Goal: Check status: Check status

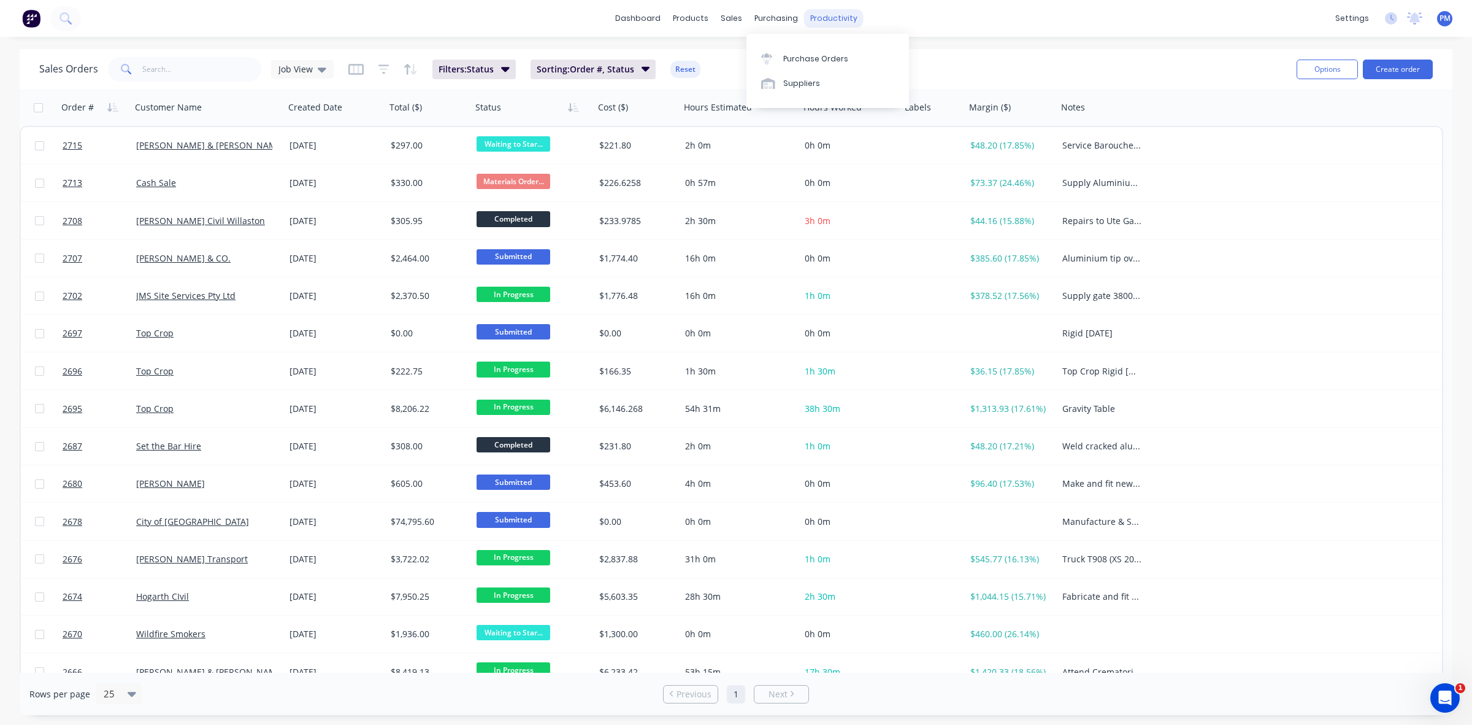
scroll to position [280, 0]
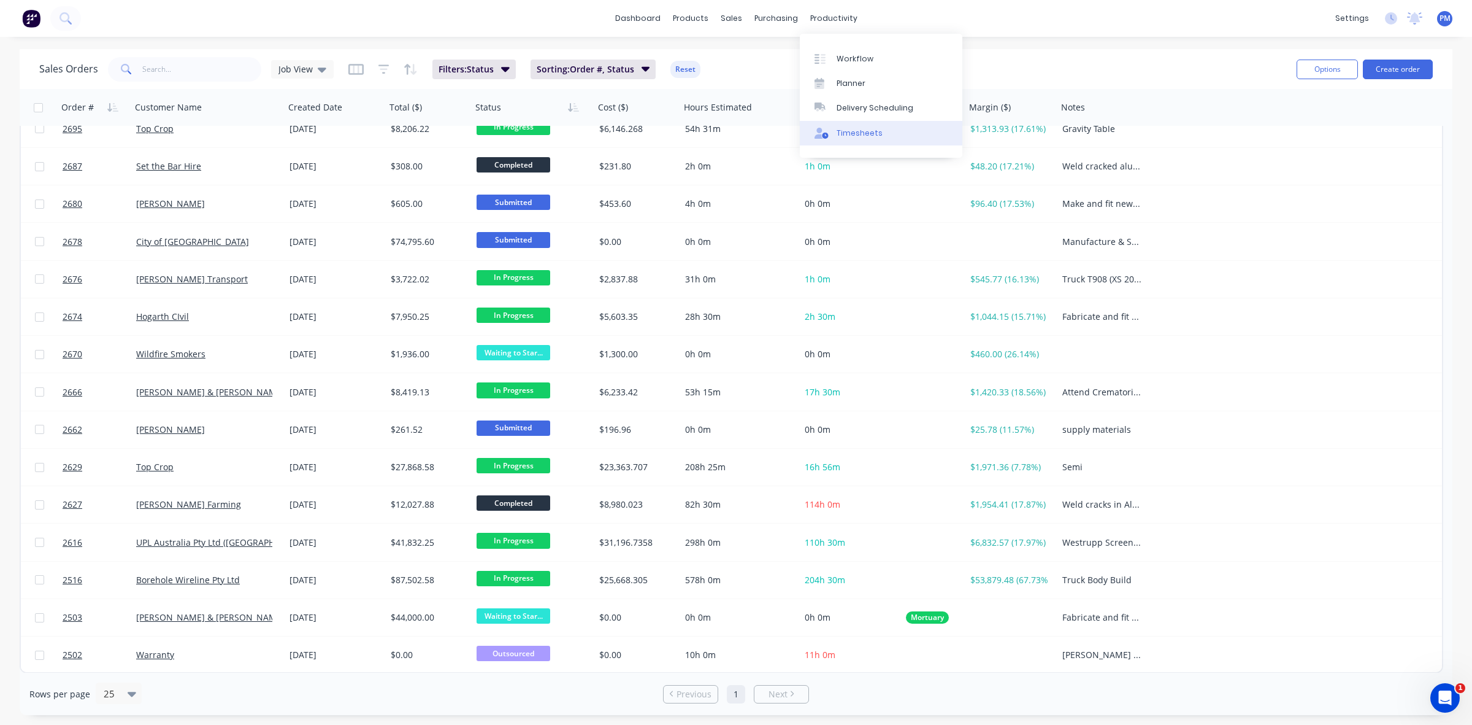
click at [844, 121] on link "Timesheets" at bounding box center [881, 133] width 163 height 25
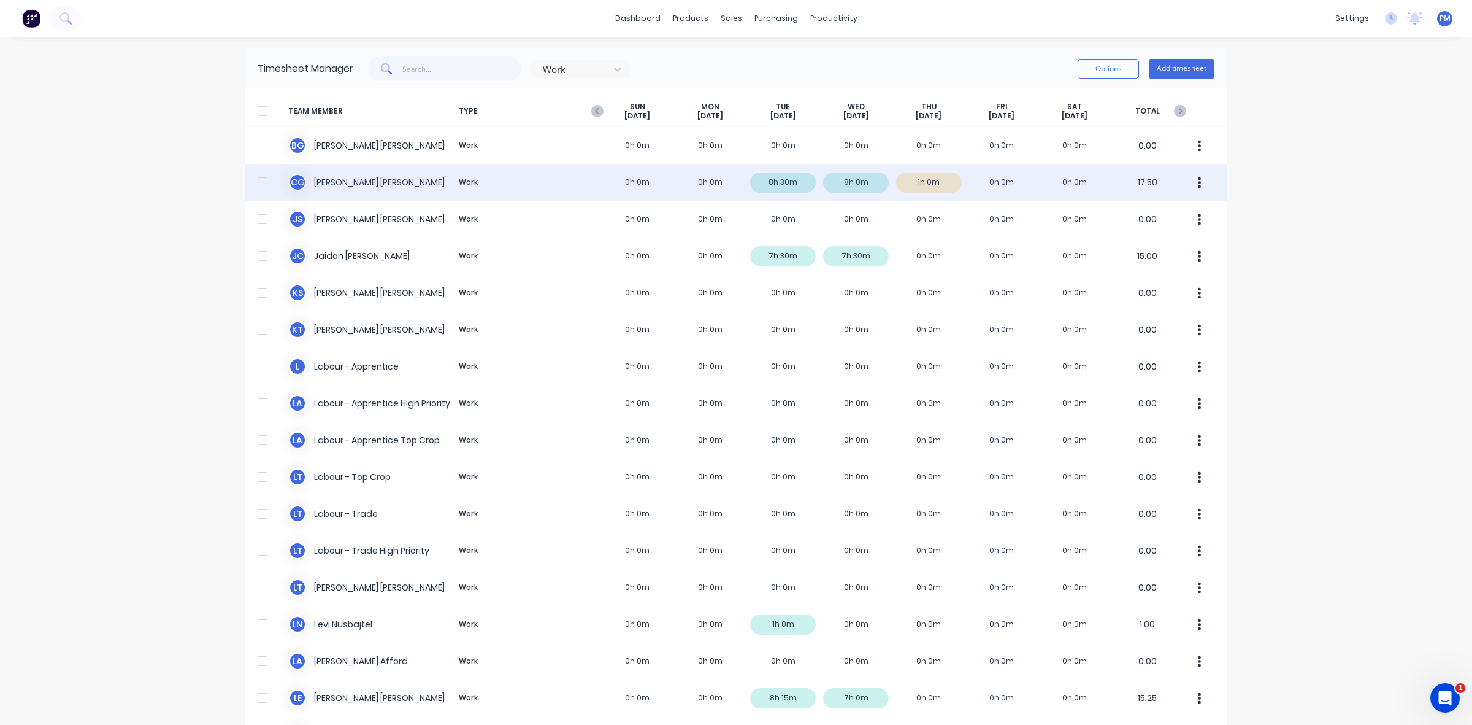
click at [945, 183] on div "C G [PERSON_NAME] Work 0h 0m 0h 0m 8h 30m 8h 0m 1h 0m 0h 0m 0h 0m 17.50" at bounding box center [736, 182] width 982 height 37
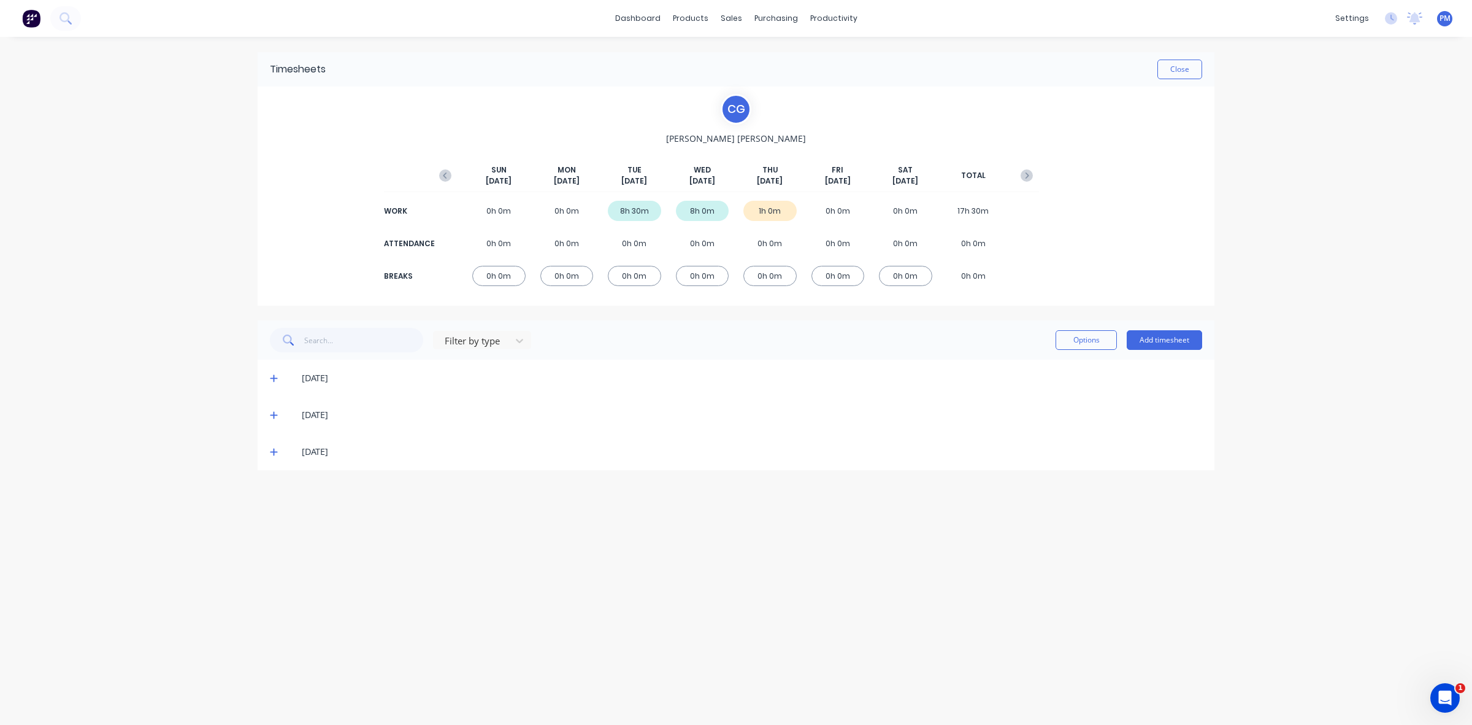
click at [277, 453] on icon at bounding box center [274, 451] width 8 height 9
click at [271, 452] on icon at bounding box center [274, 451] width 8 height 9
click at [1188, 74] on button "Close" at bounding box center [1180, 70] width 45 height 20
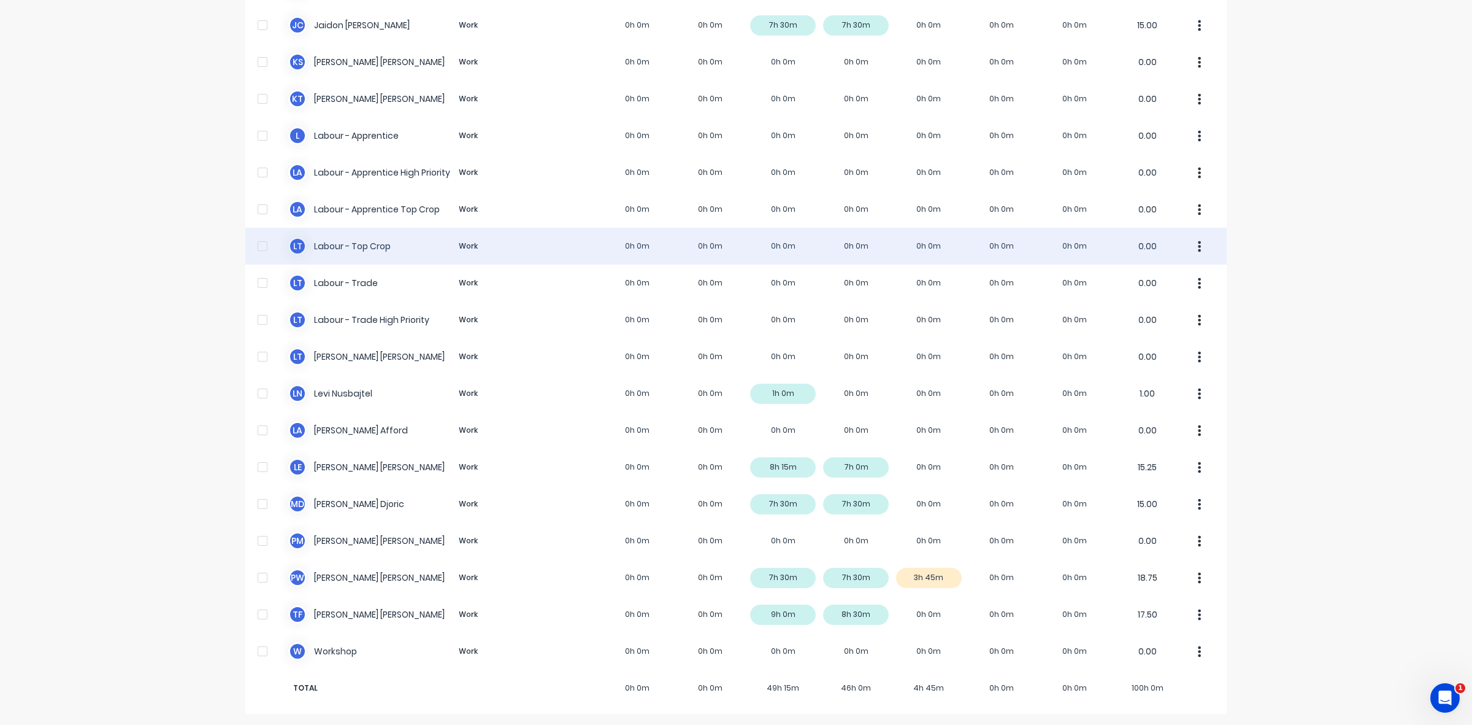
scroll to position [232, 0]
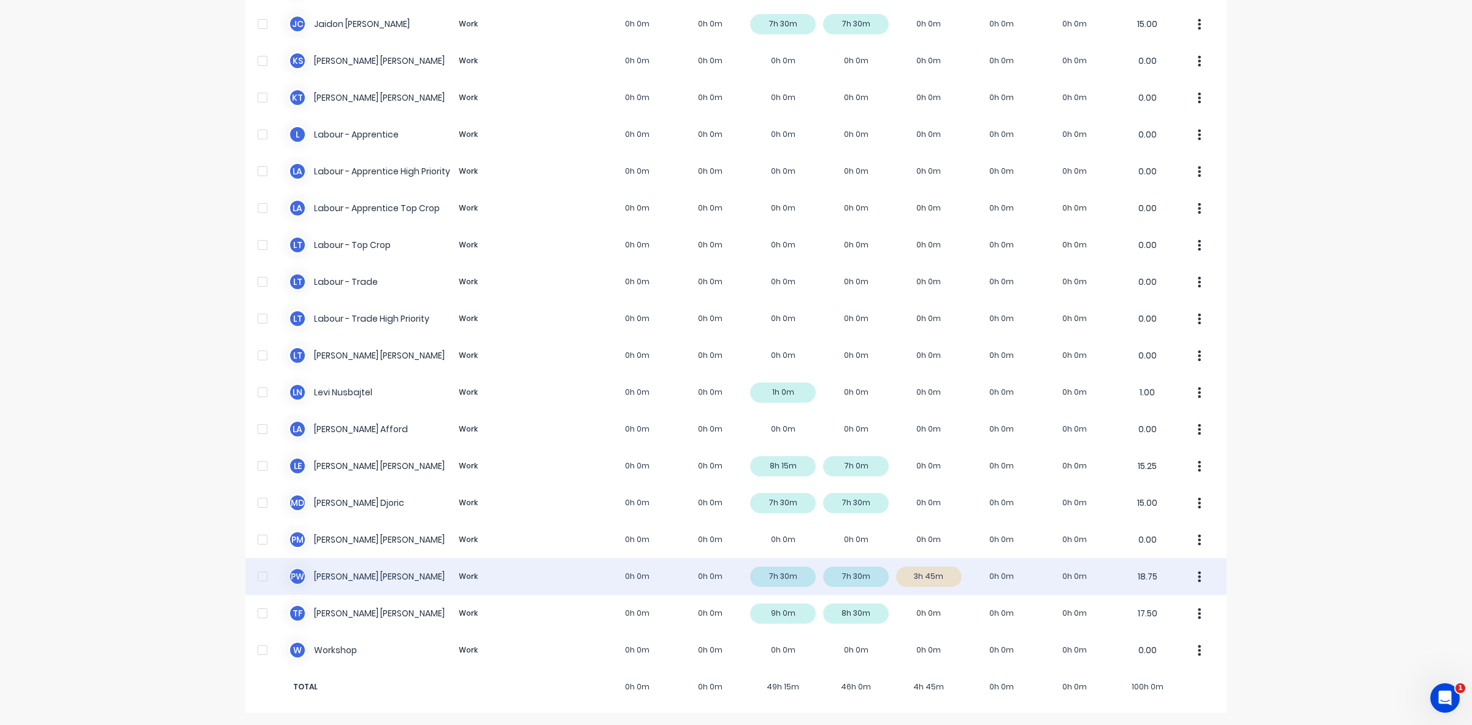
click at [948, 574] on div "P W [PERSON_NAME] Work 0h 0m 0h 0m 7h 30m 7h 30m 3h 45m 0h 0m 0h 0m 18.75" at bounding box center [736, 576] width 982 height 37
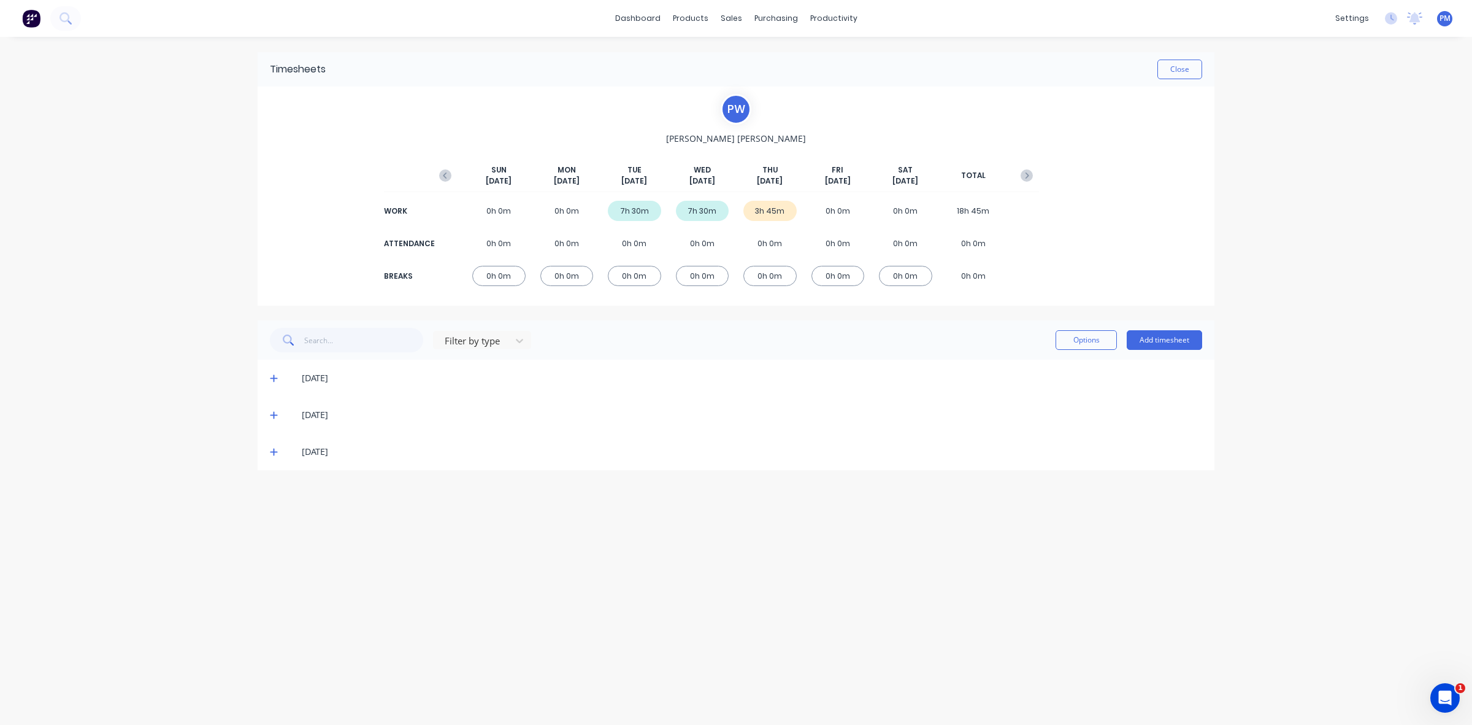
click at [274, 452] on icon at bounding box center [273, 451] width 7 height 7
click at [274, 452] on icon at bounding box center [273, 452] width 7 height 1
click at [1181, 71] on button "Close" at bounding box center [1180, 70] width 45 height 20
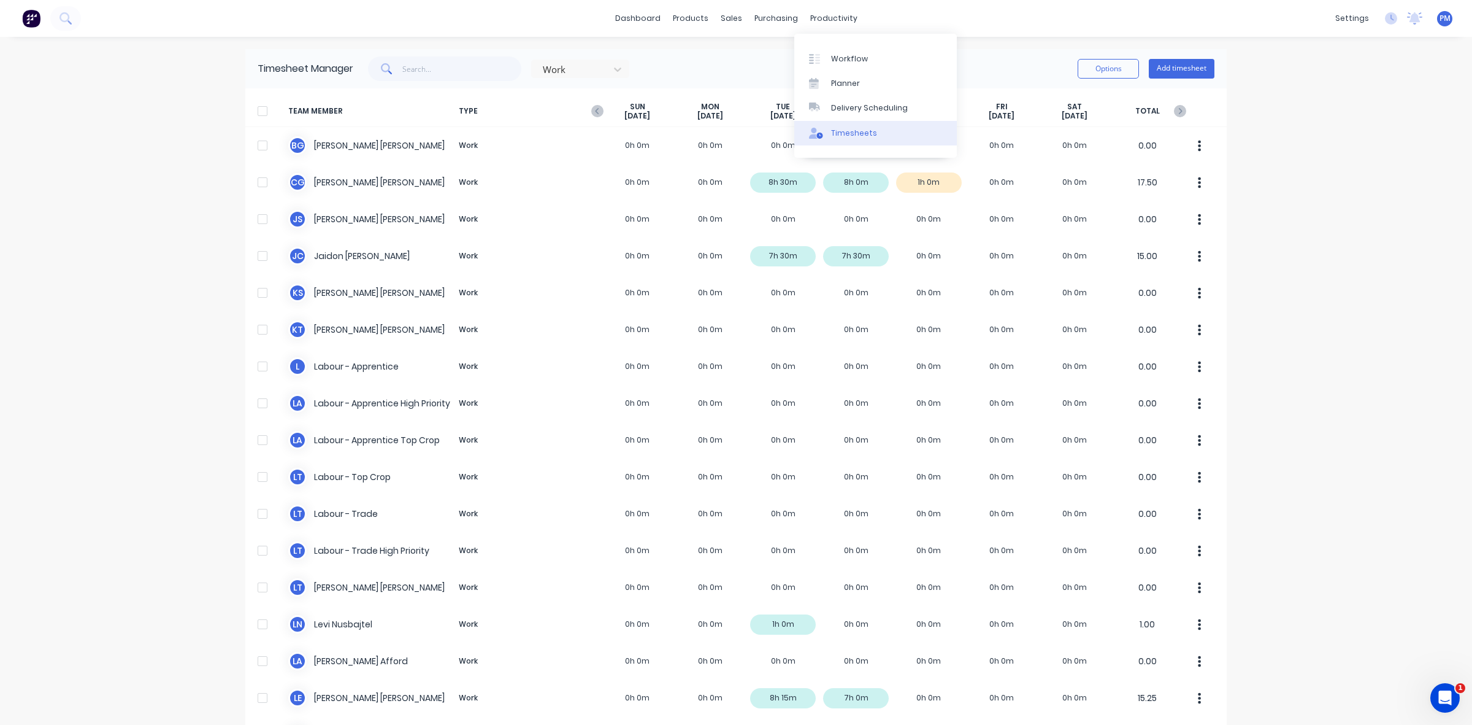
click at [856, 126] on link "Timesheets" at bounding box center [876, 133] width 163 height 25
click at [852, 134] on div "Timesheets" at bounding box center [854, 133] width 46 height 11
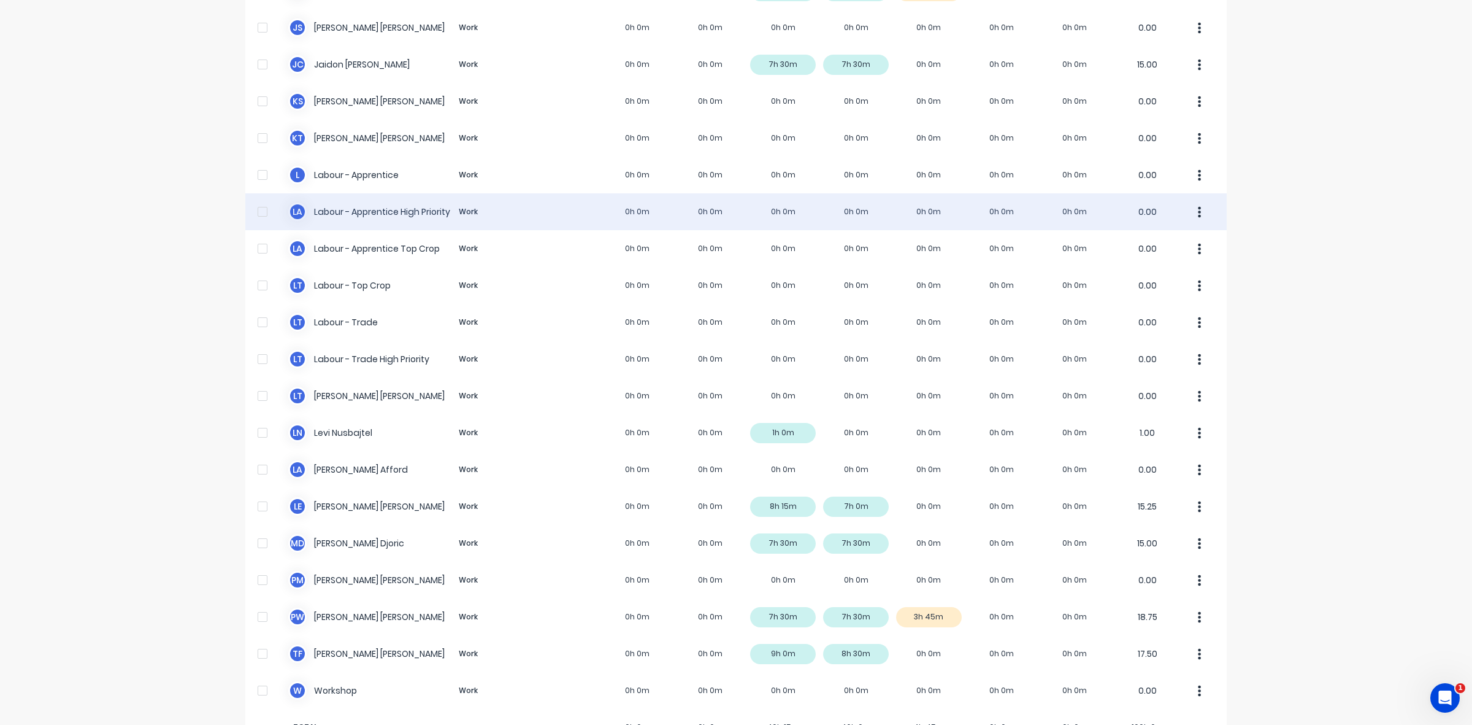
scroll to position [232, 0]
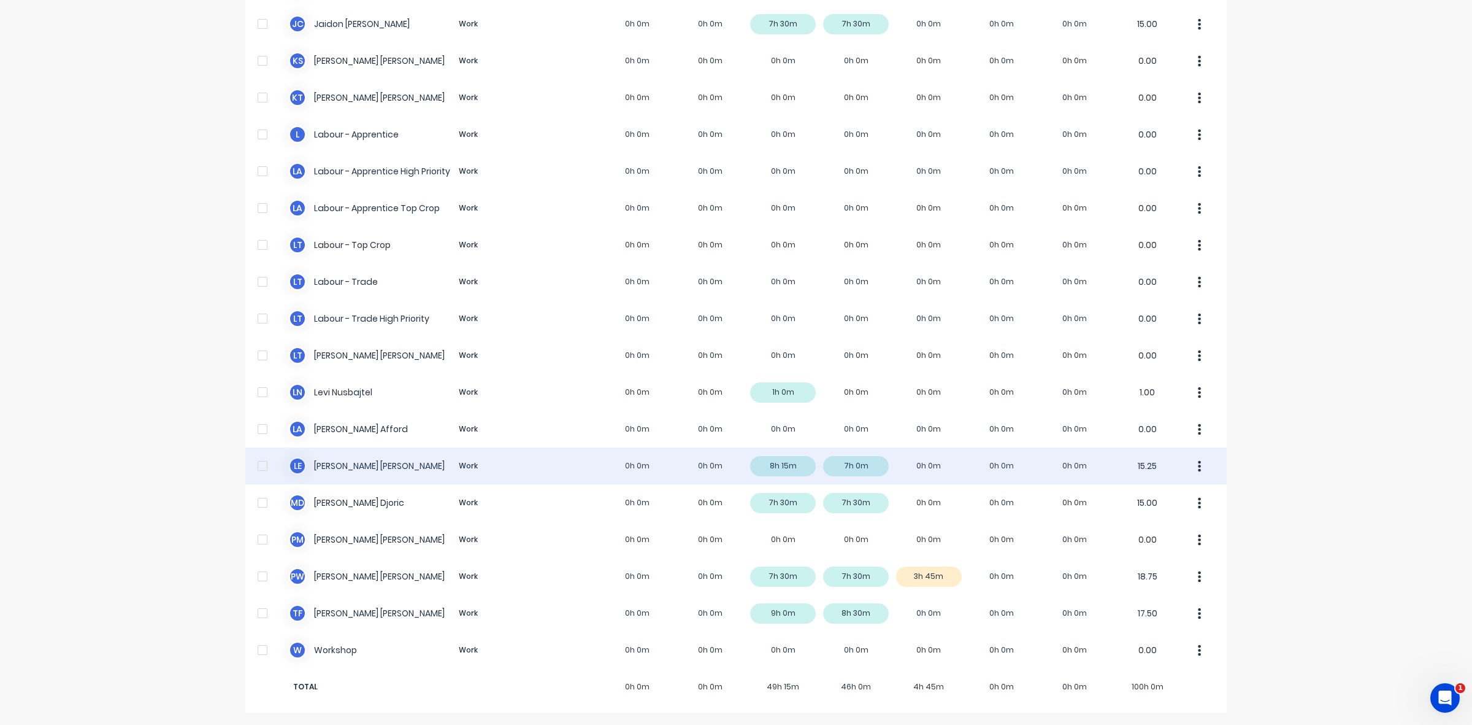
click at [924, 458] on div "L E [PERSON_NAME] Work 0h 0m 0h 0m 8h 15m 7h 0m 0h 0m 0h 0m 0h 0m 15.25" at bounding box center [736, 465] width 982 height 37
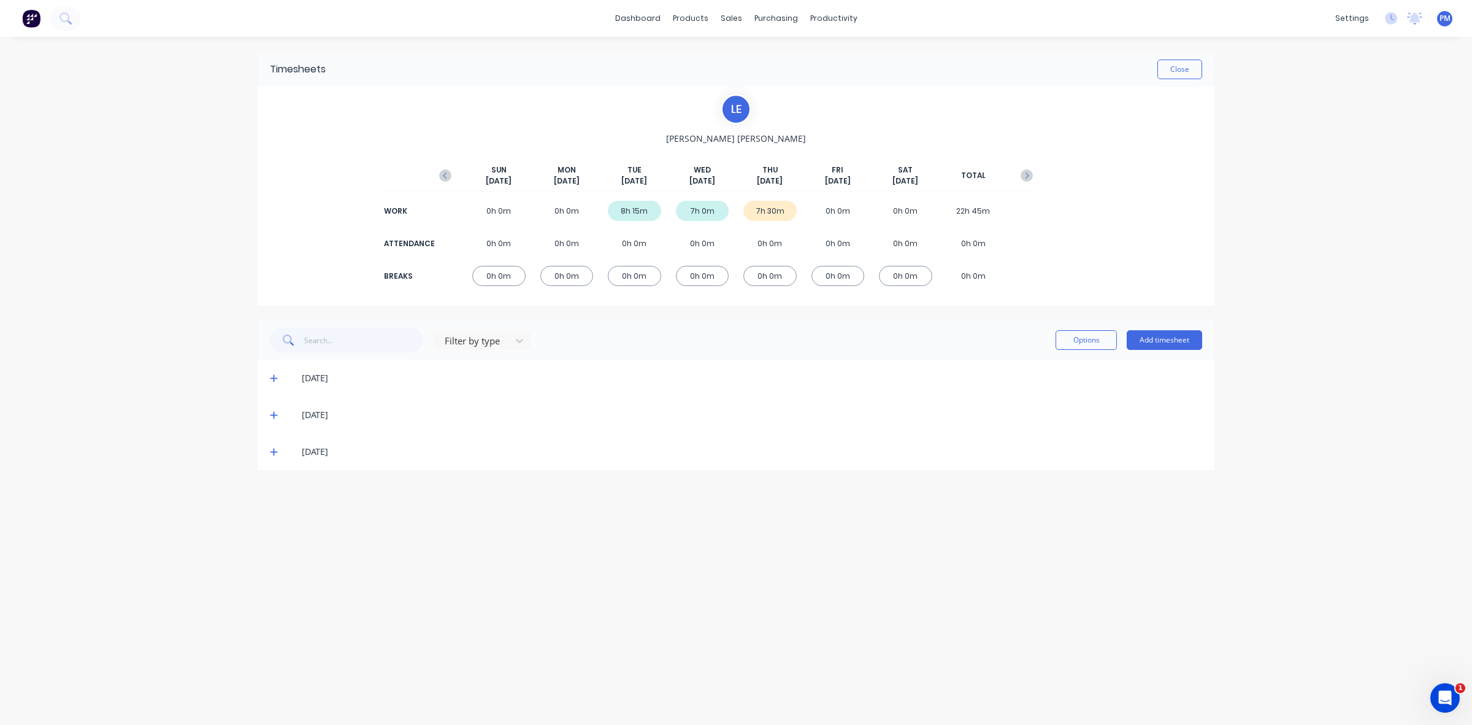
click at [272, 450] on icon at bounding box center [274, 451] width 8 height 9
click at [271, 453] on icon at bounding box center [274, 451] width 8 height 9
click at [1169, 64] on button "Close" at bounding box center [1180, 70] width 45 height 20
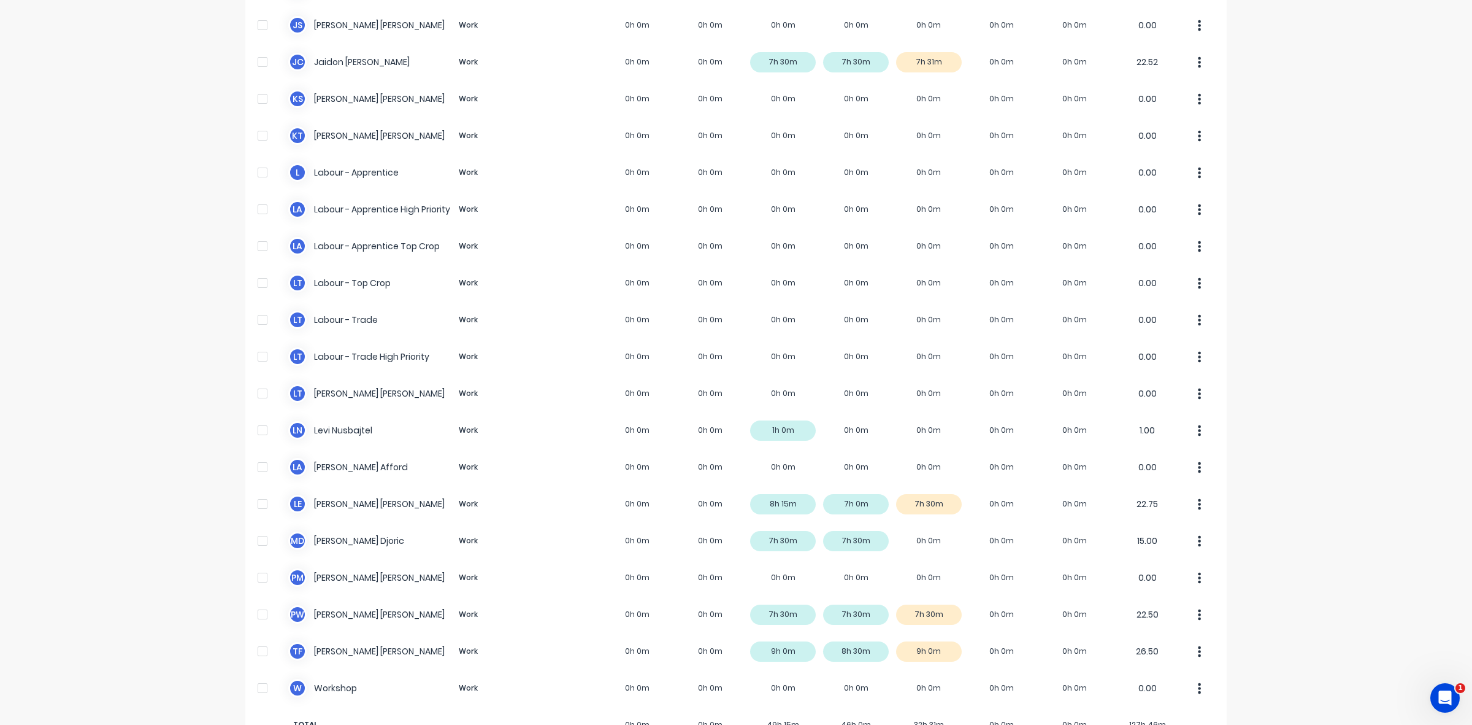
scroll to position [232, 0]
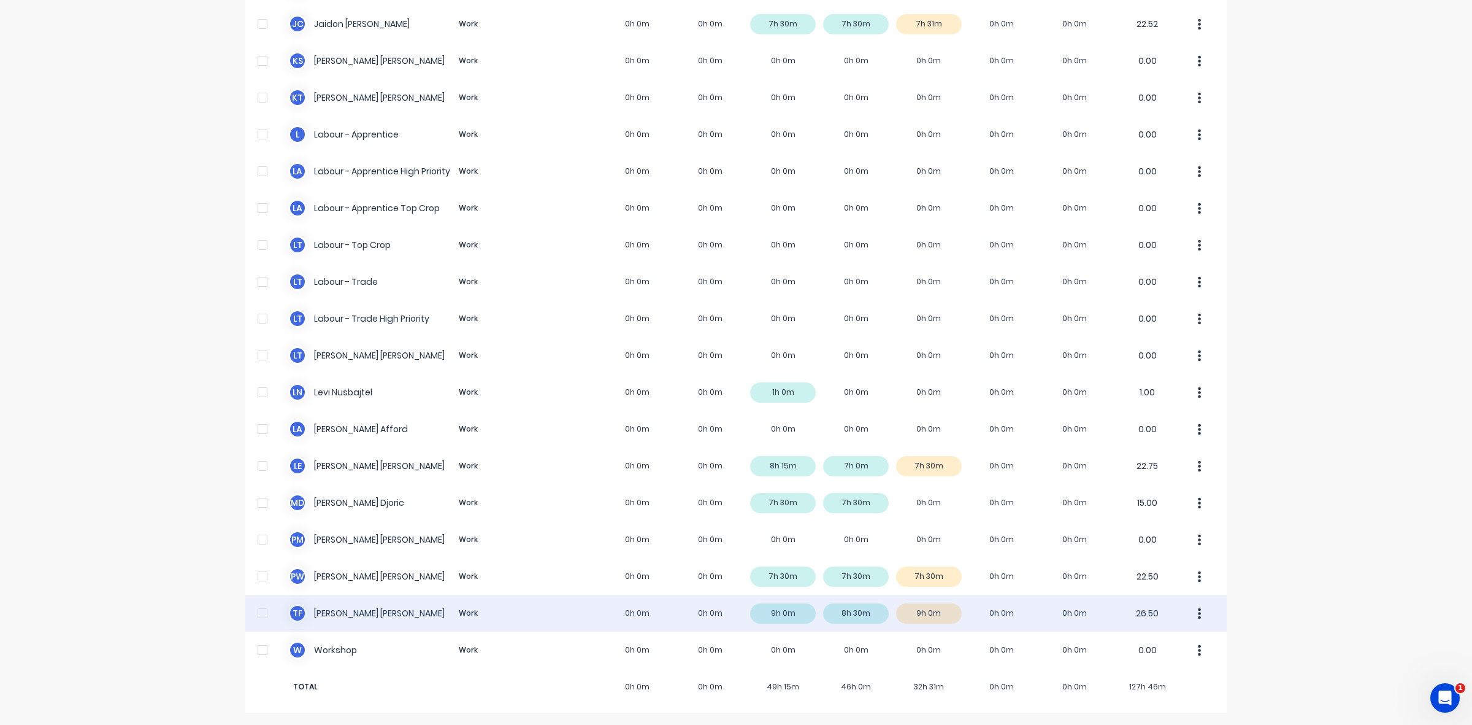
click at [942, 612] on div "T F [PERSON_NAME] Work 0h 0m 0h 0m 9h 0m 8h 30m 9h 0m 0h 0m 0h 0m 26.50" at bounding box center [736, 613] width 982 height 37
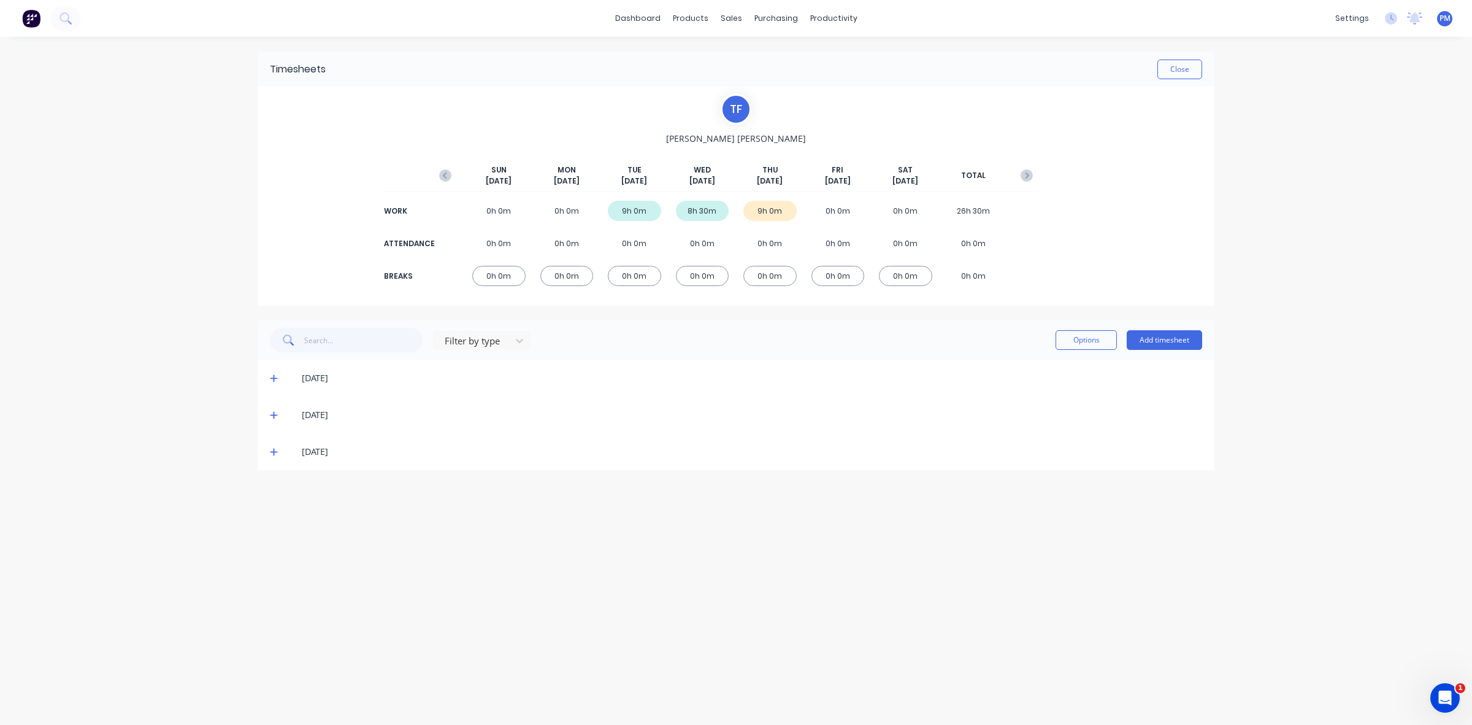
click at [272, 453] on icon at bounding box center [274, 451] width 8 height 9
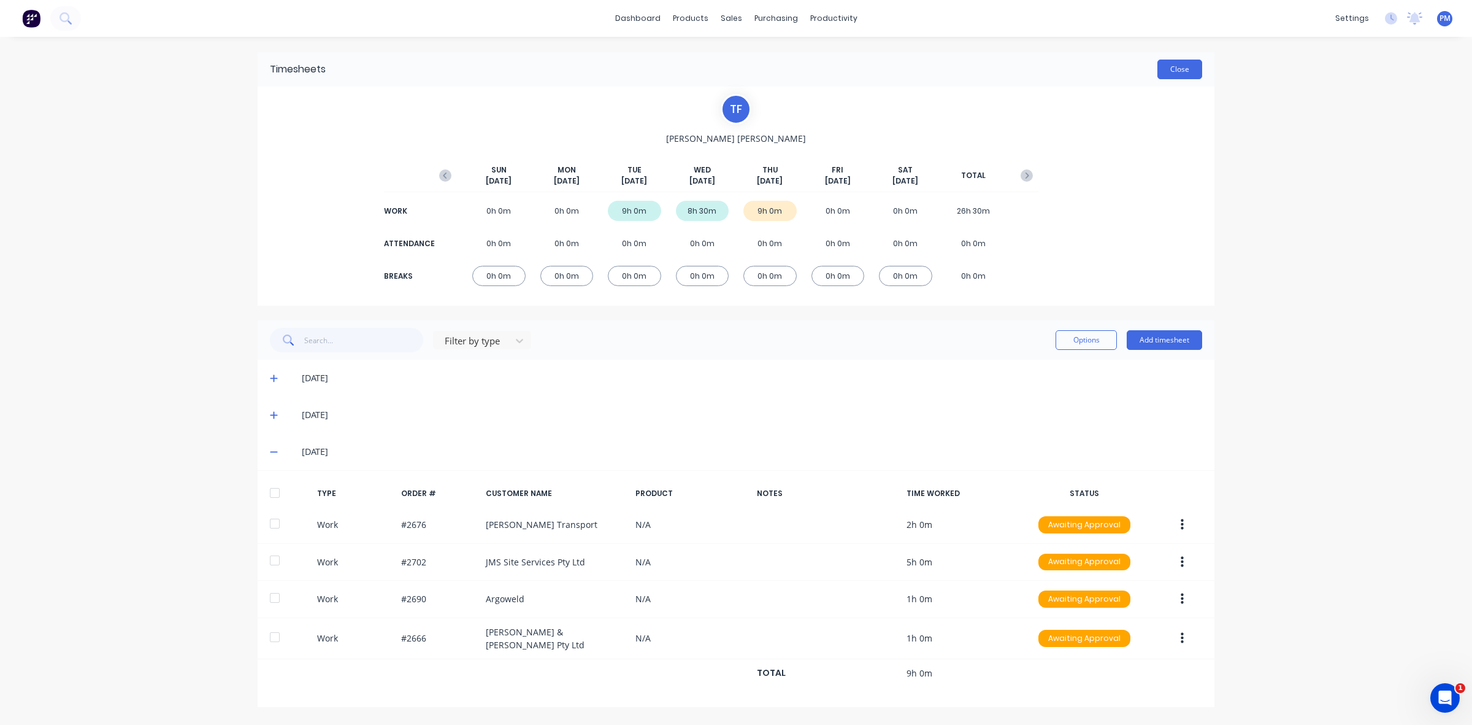
click at [1179, 74] on button "Close" at bounding box center [1180, 70] width 45 height 20
